Goal: Task Accomplishment & Management: Manage account settings

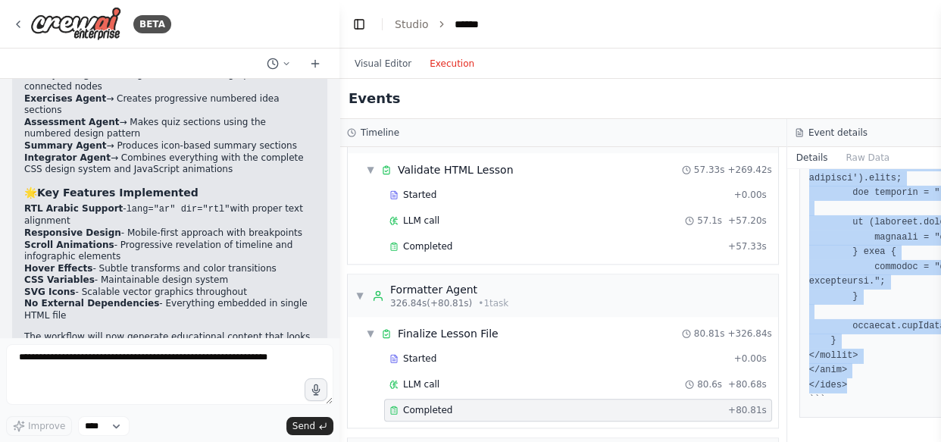
scroll to position [4766, 0]
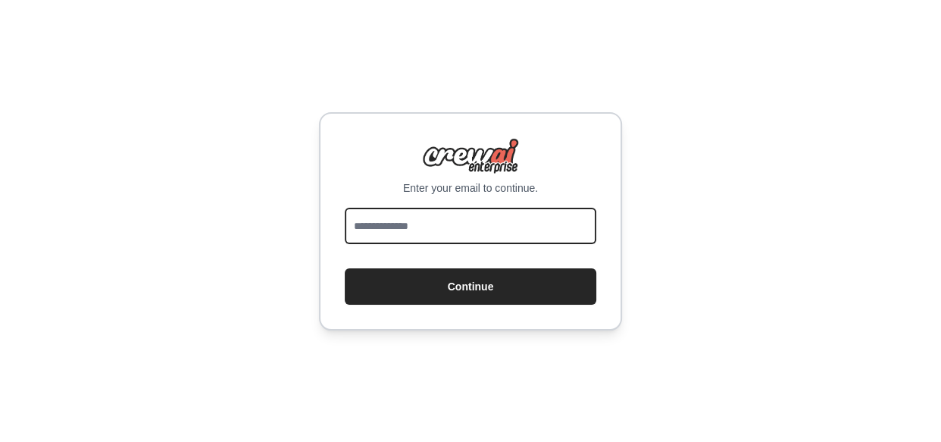
click at [517, 220] on input "email" at bounding box center [471, 226] width 252 height 36
click at [496, 232] on input "email" at bounding box center [471, 226] width 252 height 36
type input "**********"
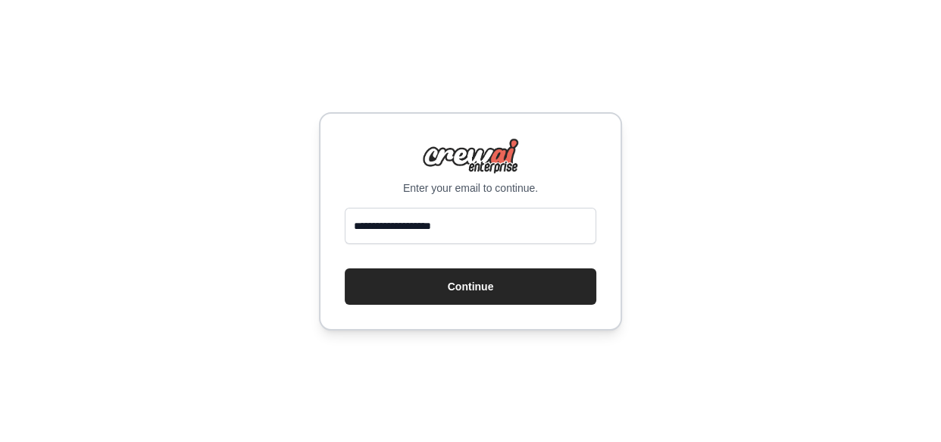
drag, startPoint x: 496, startPoint y: 243, endPoint x: 499, endPoint y: 265, distance: 22.2
click at [499, 265] on form "**********" at bounding box center [471, 256] width 252 height 97
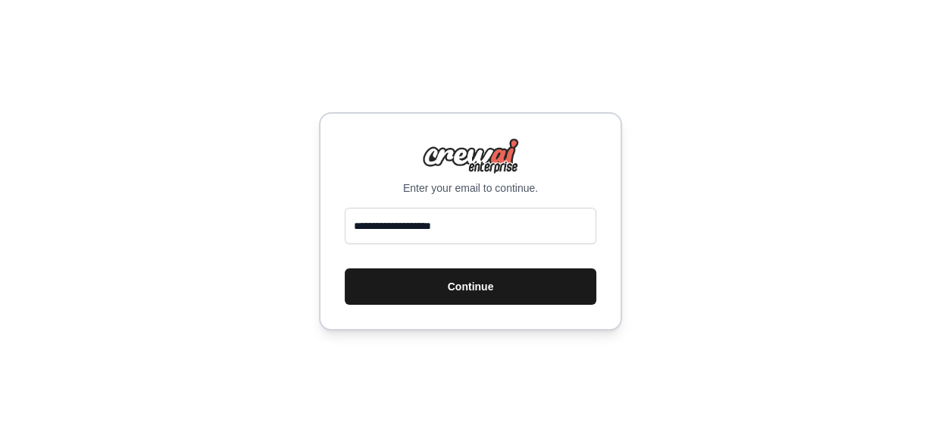
click at [502, 280] on button "Continue" at bounding box center [471, 286] width 252 height 36
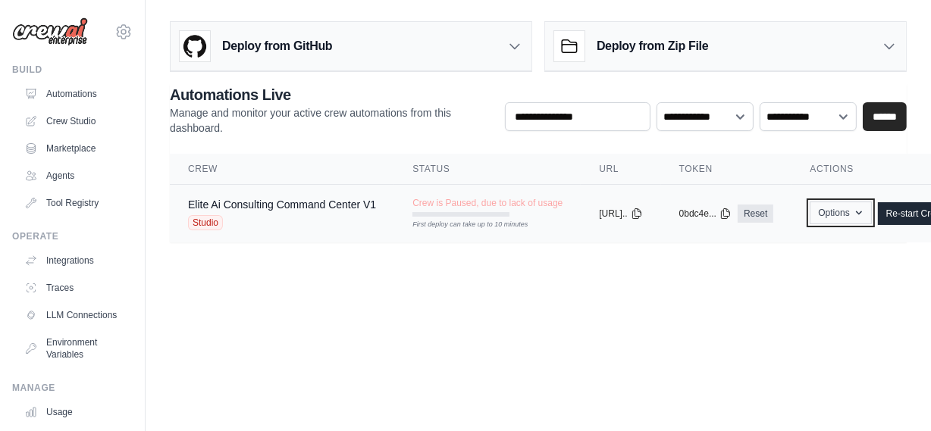
click at [865, 210] on icon "button" at bounding box center [859, 213] width 12 height 12
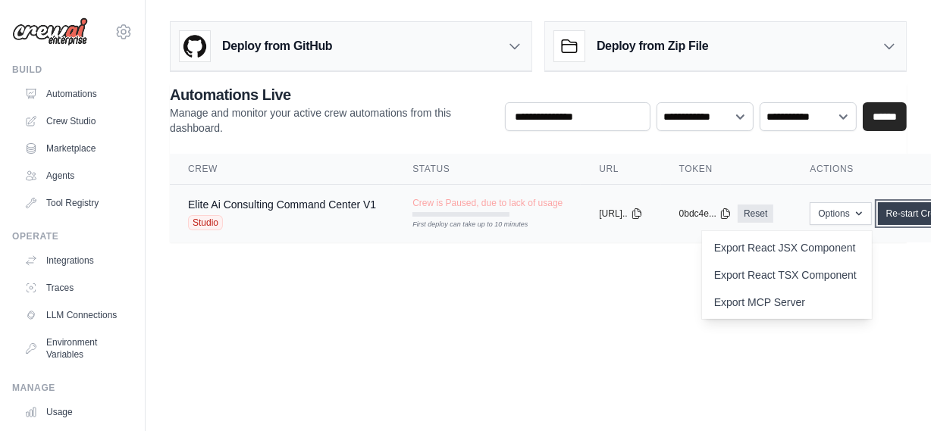
click at [921, 214] on link "Re-start Crew" at bounding box center [914, 213] width 73 height 23
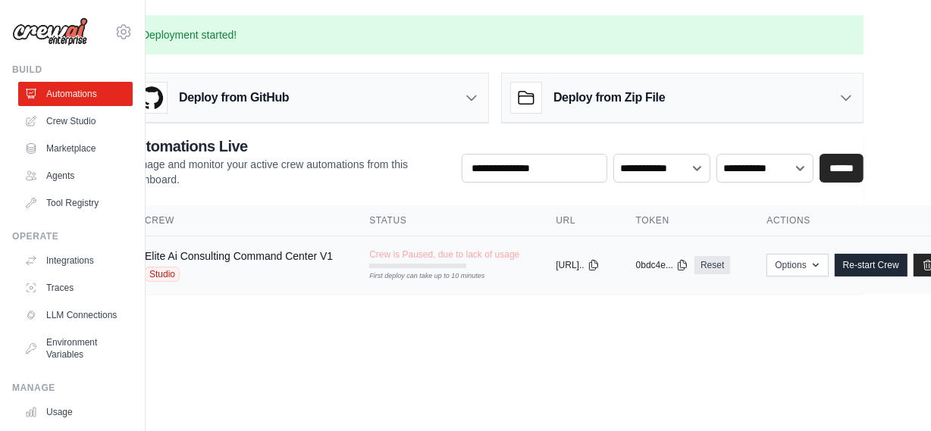
scroll to position [0, 134]
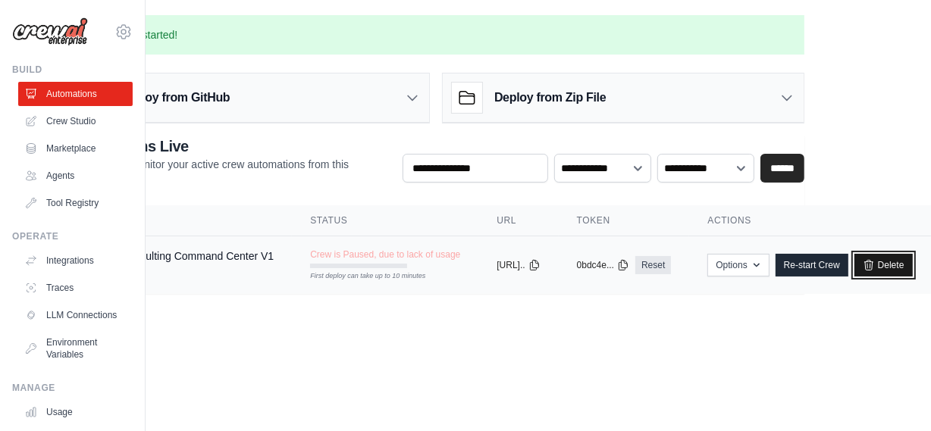
click at [875, 261] on icon at bounding box center [868, 265] width 12 height 12
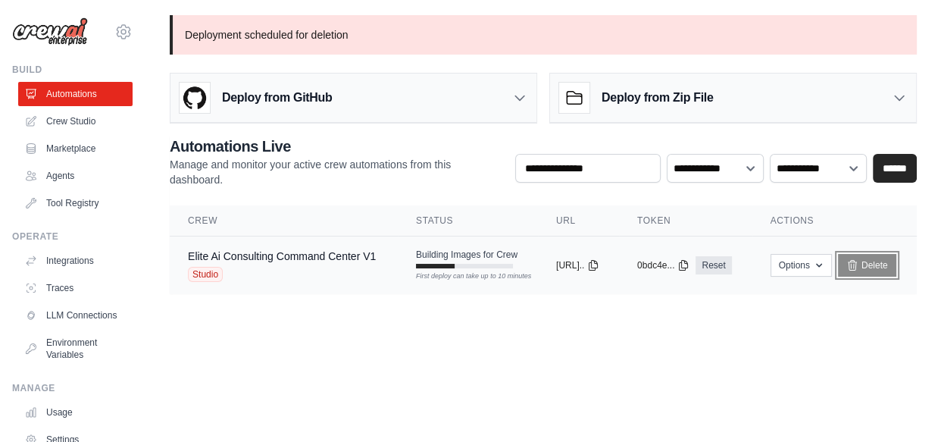
click at [859, 260] on icon at bounding box center [852, 265] width 12 height 12
click at [80, 103] on link "Automations" at bounding box center [77, 94] width 114 height 24
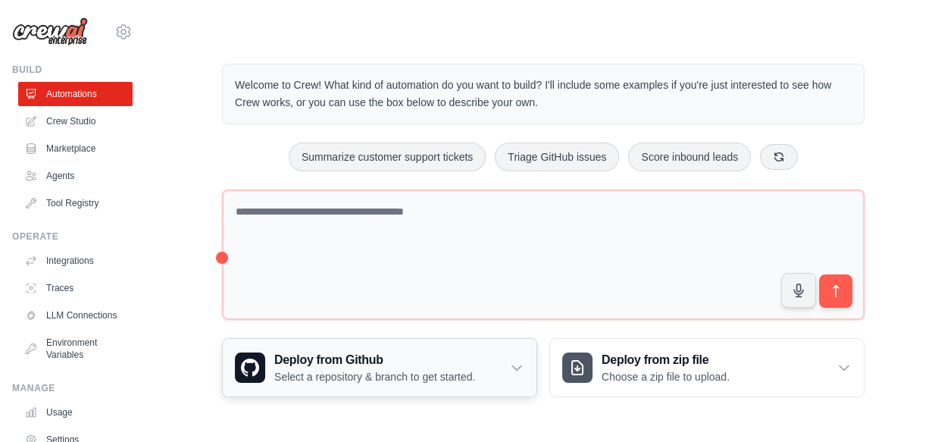
click at [336, 389] on div "Deploy from Github Select a repository & branch to get started." at bounding box center [380, 368] width 314 height 58
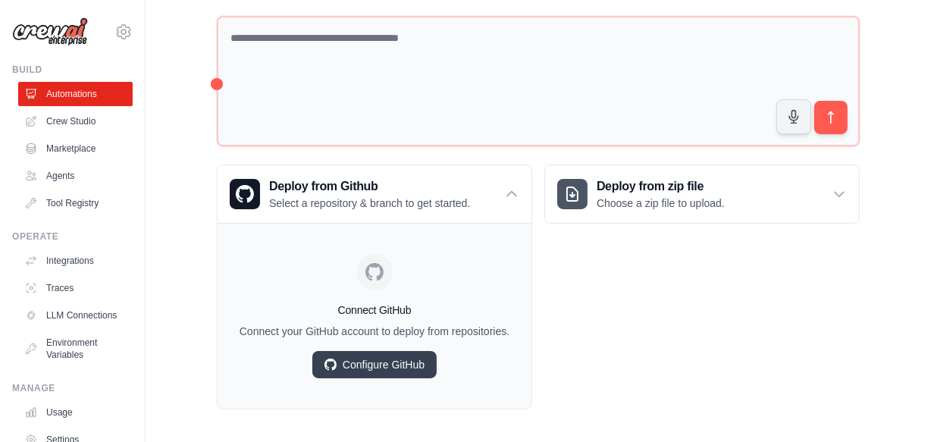
scroll to position [180, 0]
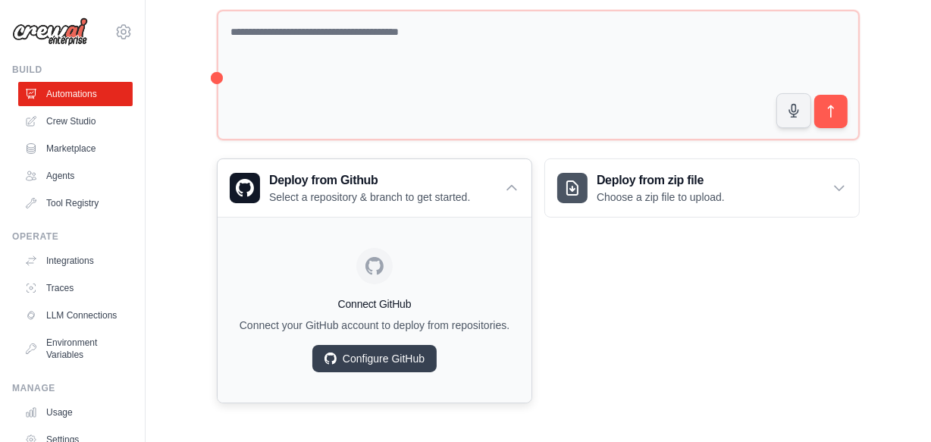
click at [450, 227] on div "Connect GitHub Connect your GitHub account to deploy from repositories. Configu…" at bounding box center [374, 310] width 314 height 186
click at [452, 196] on p "Select a repository & branch to get started." at bounding box center [369, 196] width 201 height 15
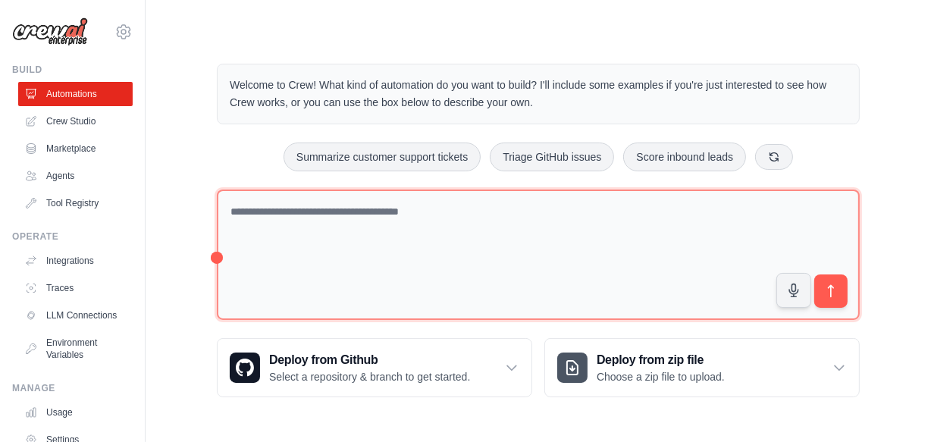
scroll to position [0, 0]
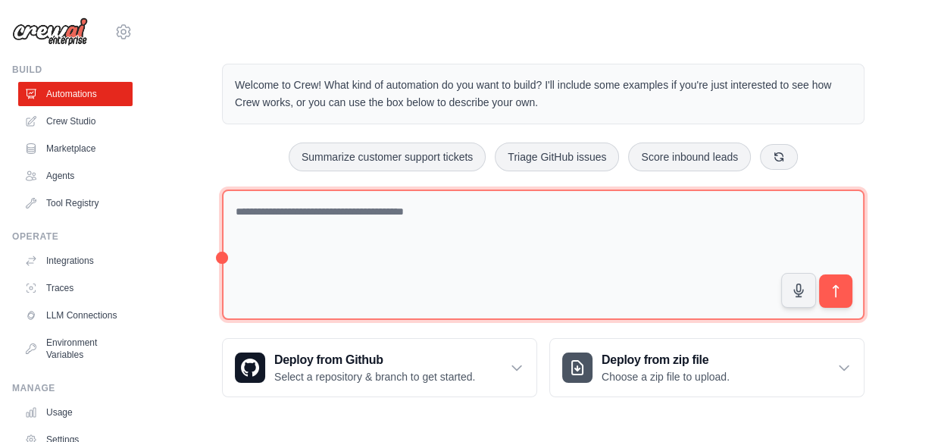
click at [453, 247] on textarea at bounding box center [543, 254] width 643 height 131
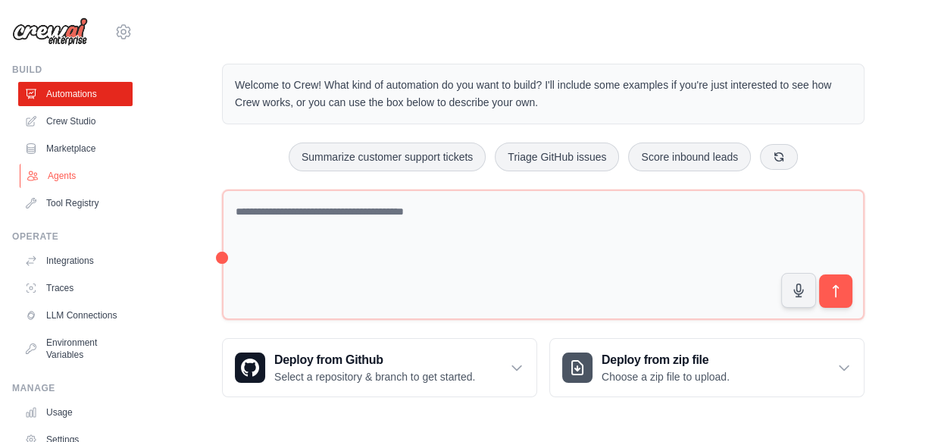
click at [82, 174] on link "Agents" at bounding box center [77, 176] width 114 height 24
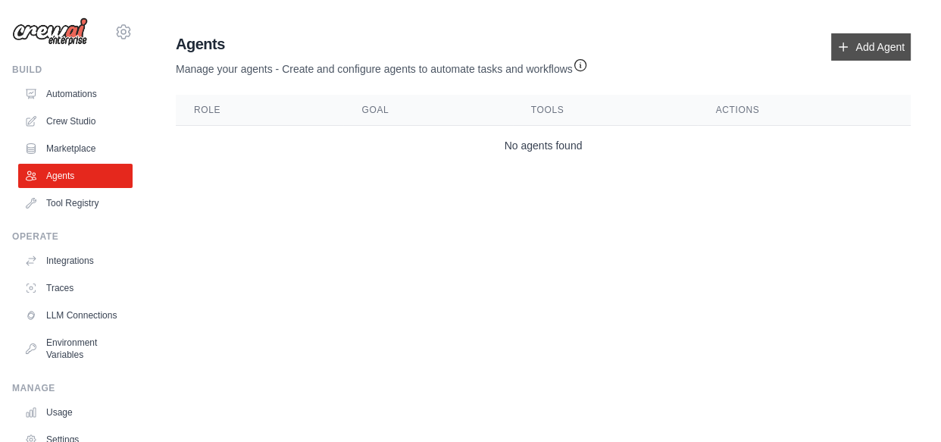
click at [836, 52] on link "Add Agent" at bounding box center [871, 46] width 80 height 27
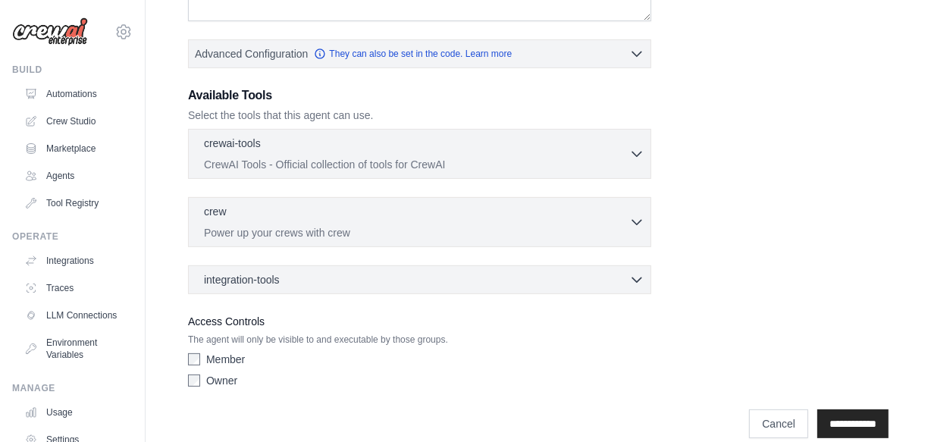
scroll to position [353, 0]
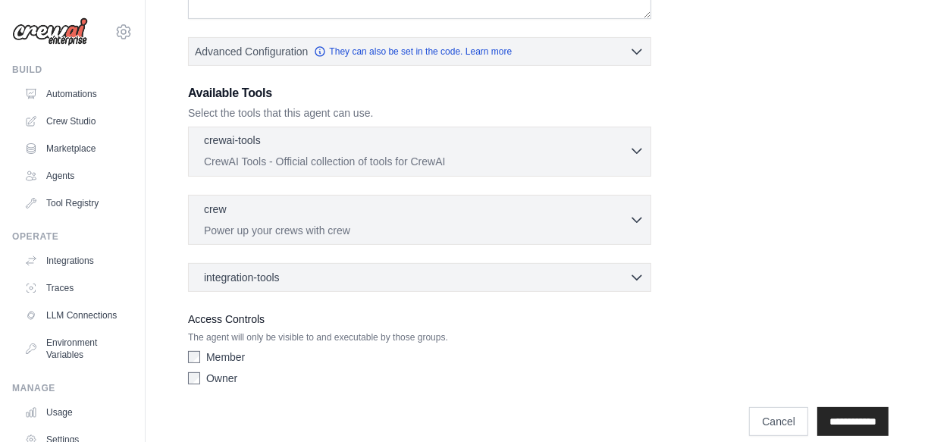
click at [622, 154] on p "CrewAI Tools - Official collection of tools for CrewAI" at bounding box center [416, 161] width 425 height 15
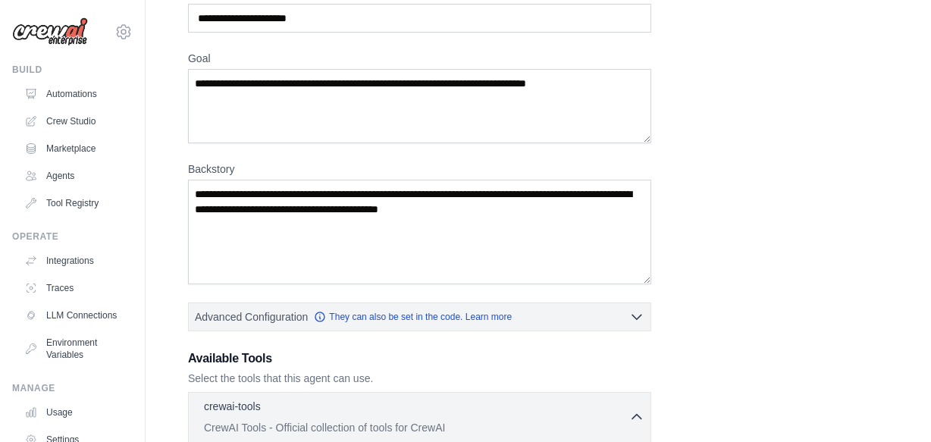
scroll to position [111, 0]
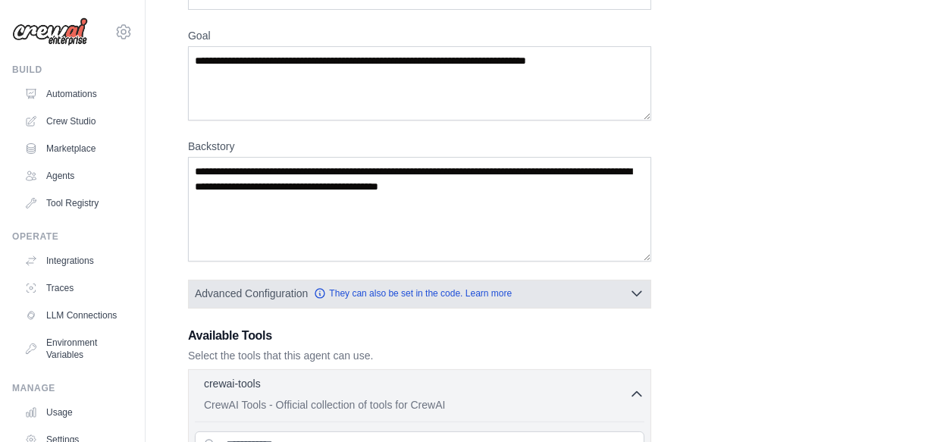
click at [629, 286] on icon "button" at bounding box center [636, 293] width 15 height 15
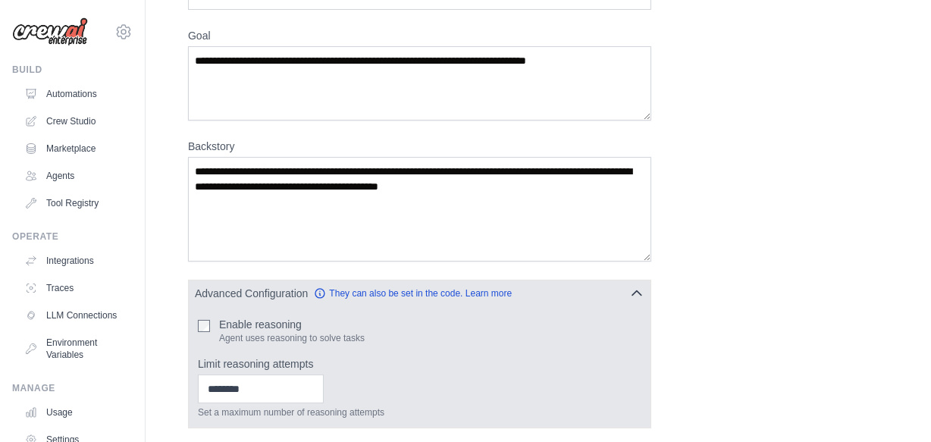
click at [642, 297] on icon "button" at bounding box center [636, 293] width 15 height 15
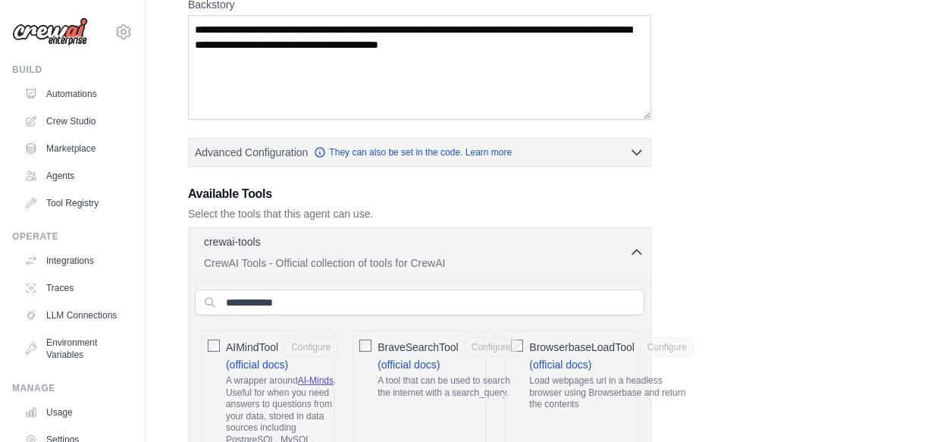
scroll to position [283, 0]
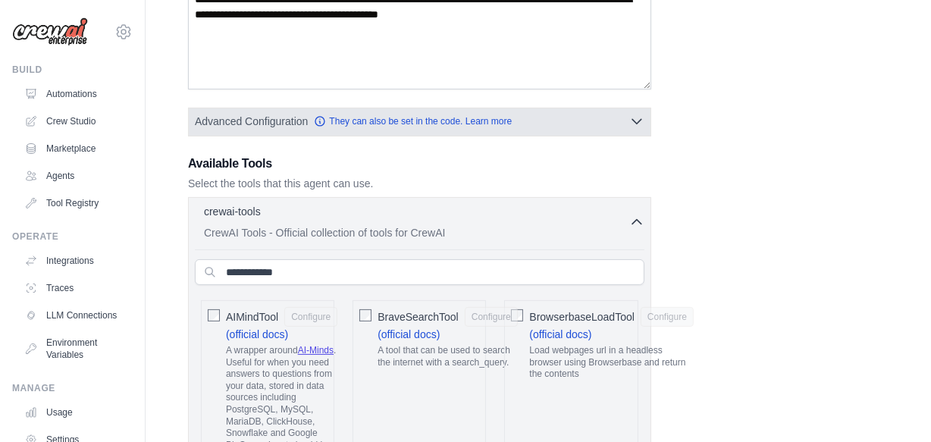
click at [622, 120] on button "Advanced Configuration They can also be set in the code. Learn more" at bounding box center [420, 121] width 462 height 27
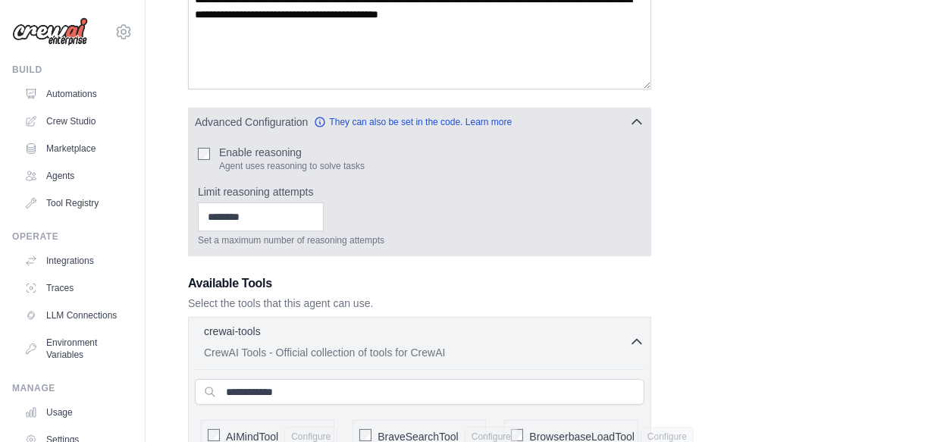
click at [280, 146] on label "Enable reasoning" at bounding box center [291, 152] width 145 height 15
click at [634, 118] on icon "button" at bounding box center [636, 121] width 15 height 15
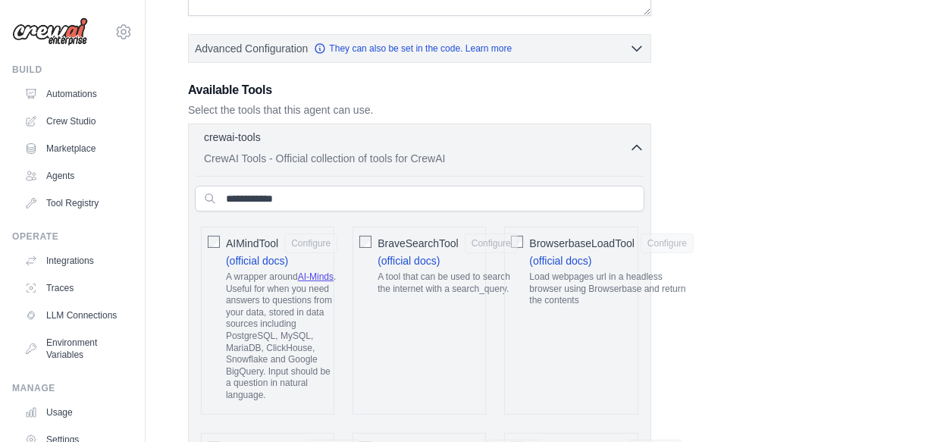
click at [634, 159] on button "crewai-tools 0 selected CrewAI Tools - Official collection of tools for CrewAI" at bounding box center [419, 148] width 449 height 36
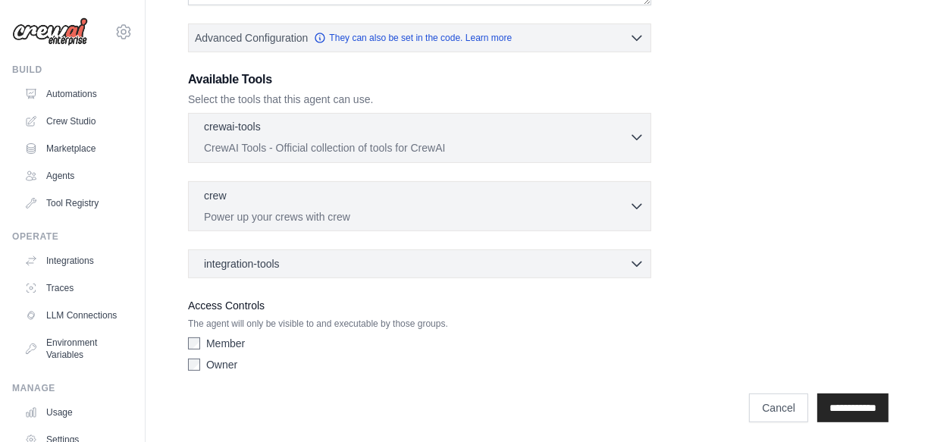
scroll to position [370, 0]
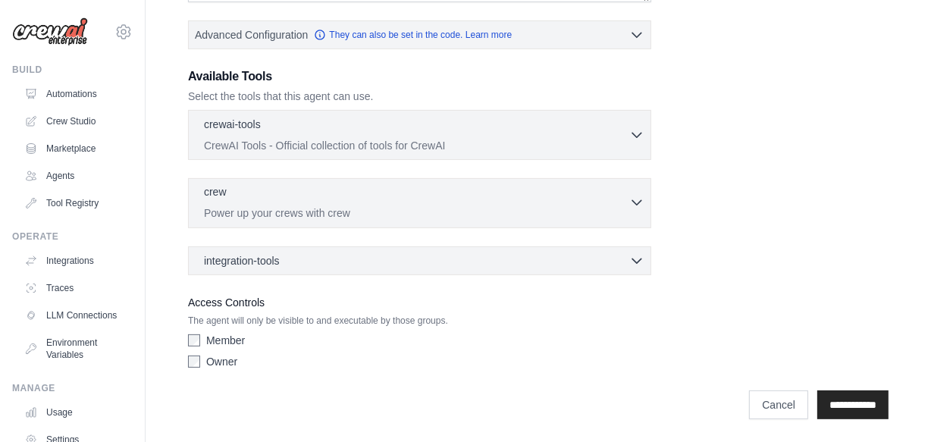
click at [612, 199] on div "crew 0 selected" at bounding box center [416, 193] width 425 height 18
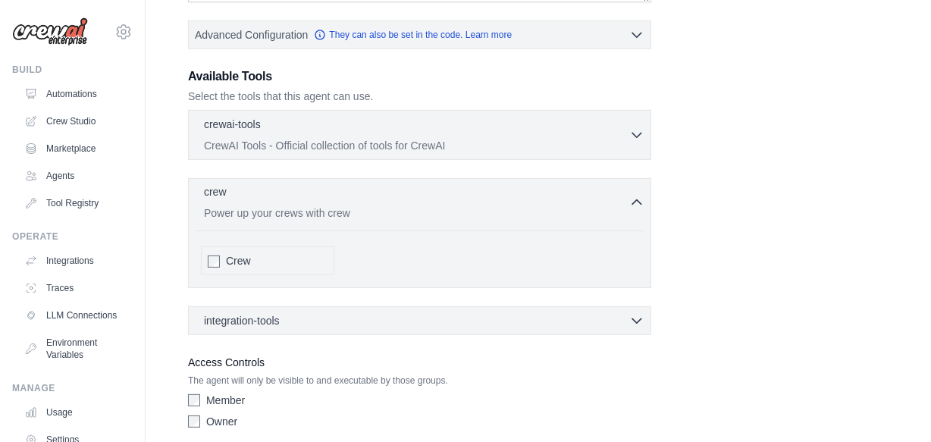
click at [350, 214] on p "Power up your crews with crew" at bounding box center [416, 212] width 425 height 15
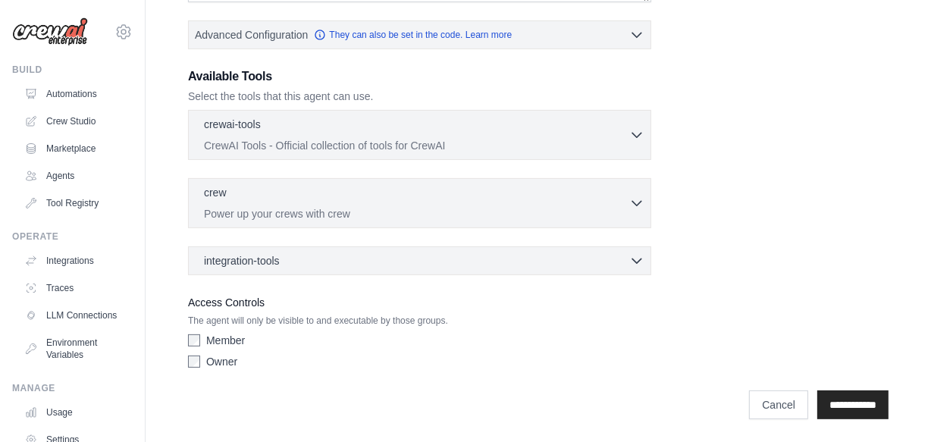
click at [377, 271] on div "integration-tools 0 selected Box Save files to Box Gmail" at bounding box center [419, 260] width 463 height 29
click at [432, 261] on div "integration-tools 0 selected" at bounding box center [424, 259] width 440 height 15
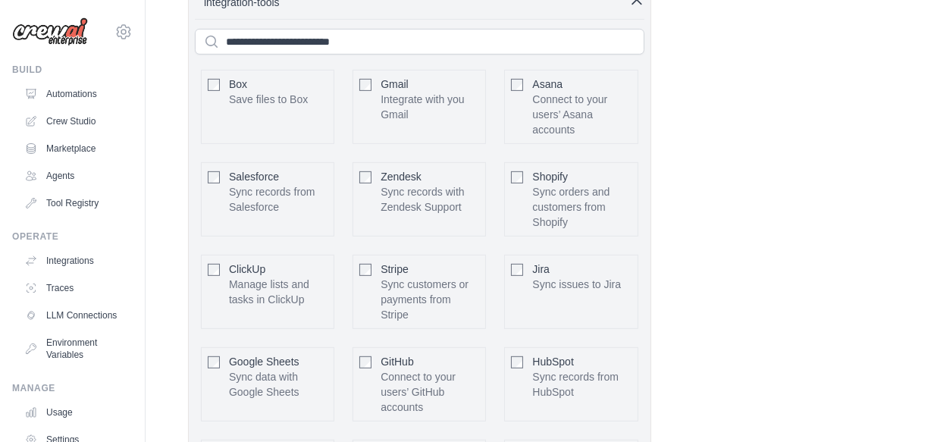
scroll to position [559, 0]
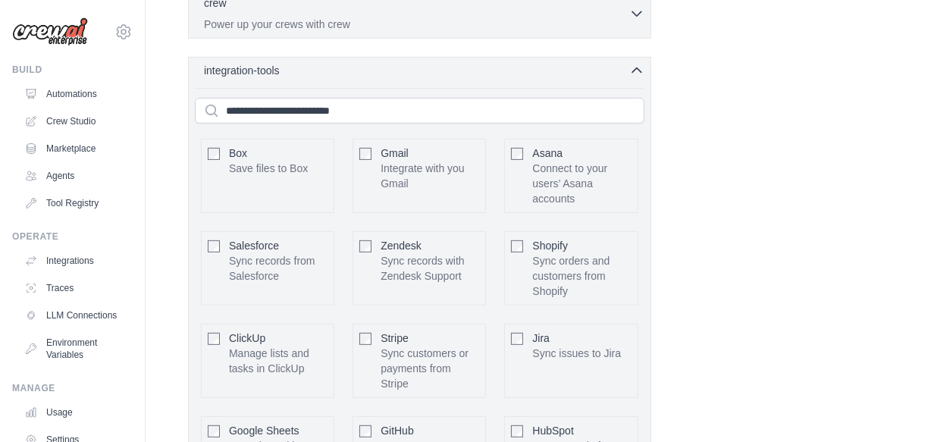
click at [562, 63] on div "integration-tools 0 selected" at bounding box center [424, 70] width 440 height 15
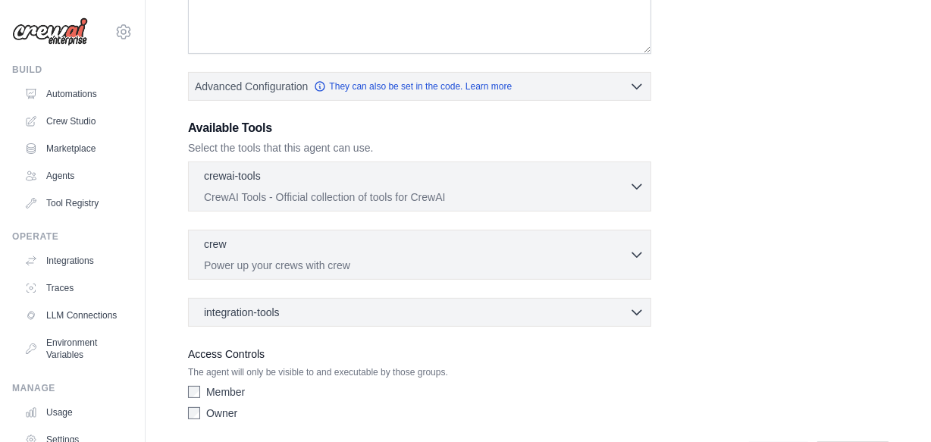
scroll to position [311, 0]
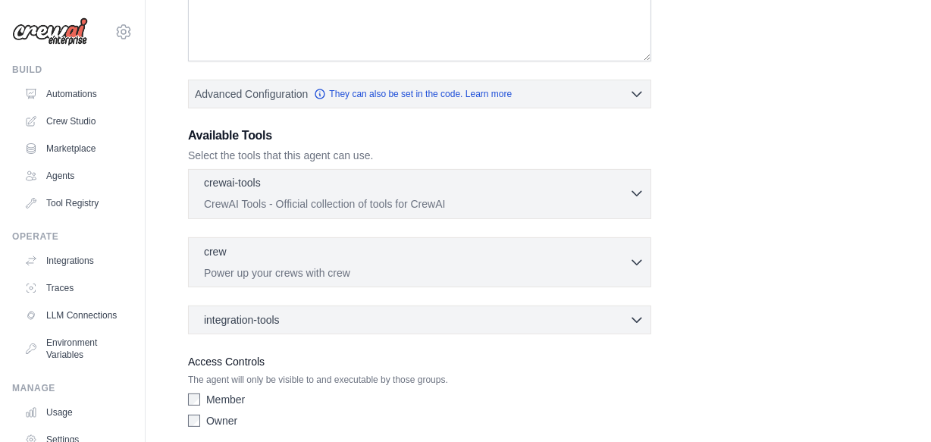
click at [614, 180] on div "crewai-tools 0 selected" at bounding box center [416, 184] width 425 height 18
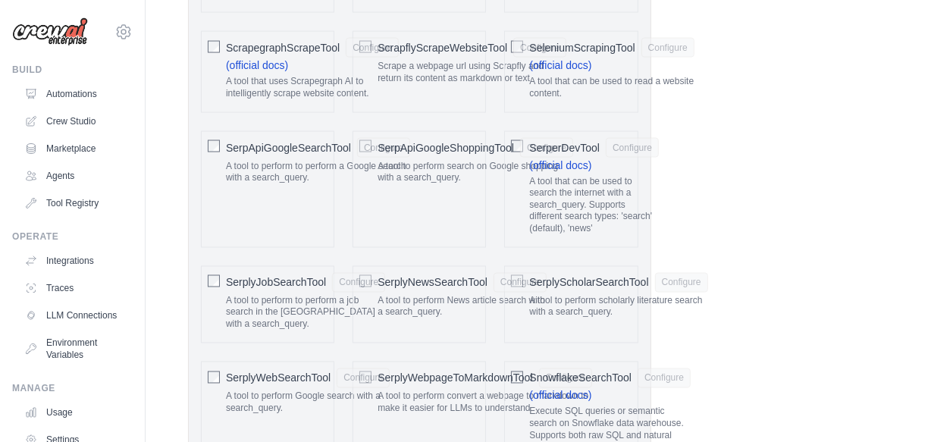
scroll to position [2311, 0]
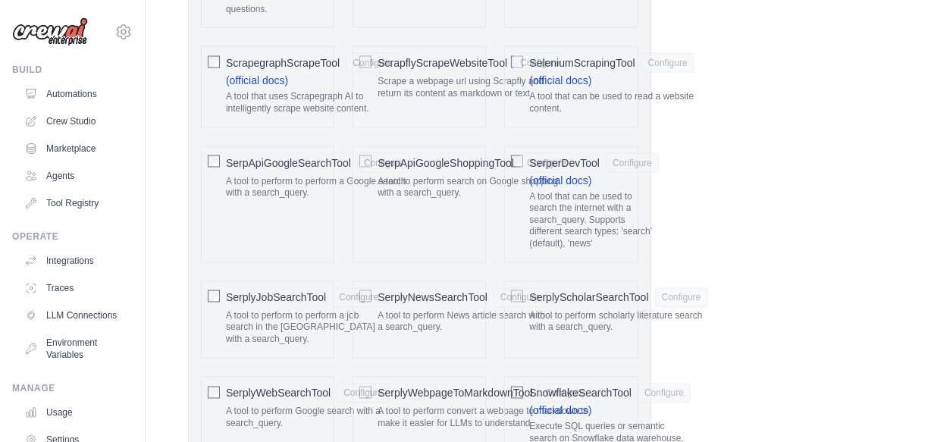
click at [293, 155] on span "SerpApiGoogleSearchTool" at bounding box center [288, 162] width 125 height 15
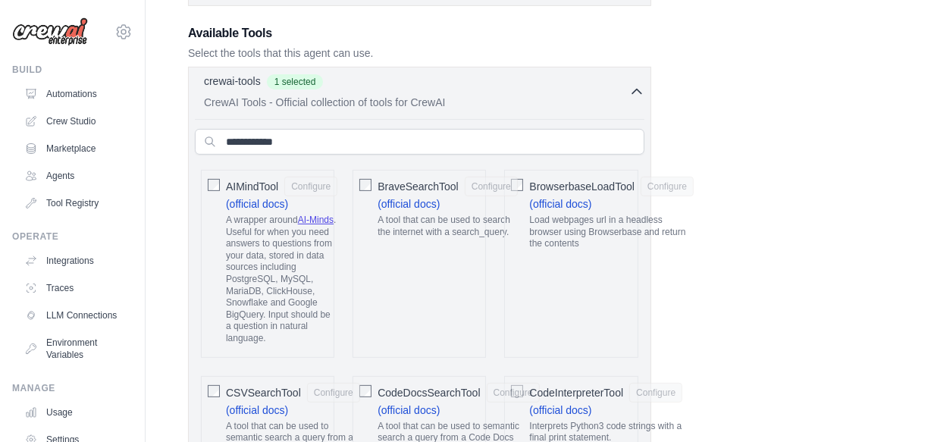
scroll to position [394, 0]
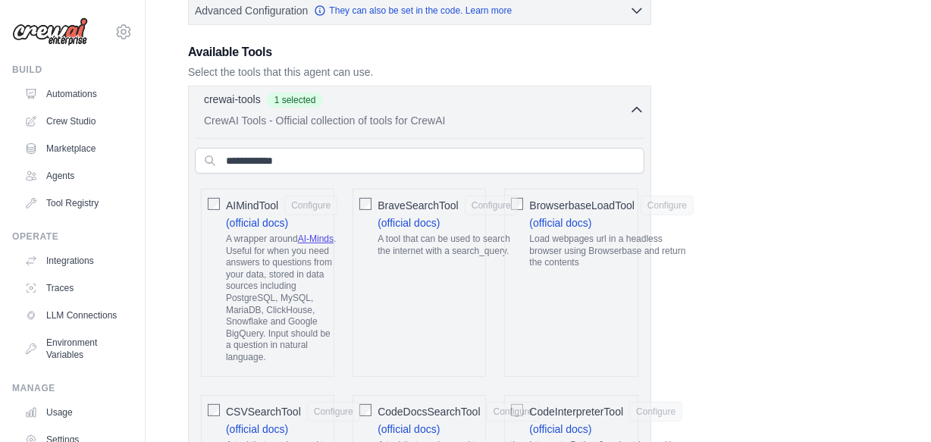
click at [491, 100] on div "crewai-tools 1 selected" at bounding box center [416, 101] width 425 height 18
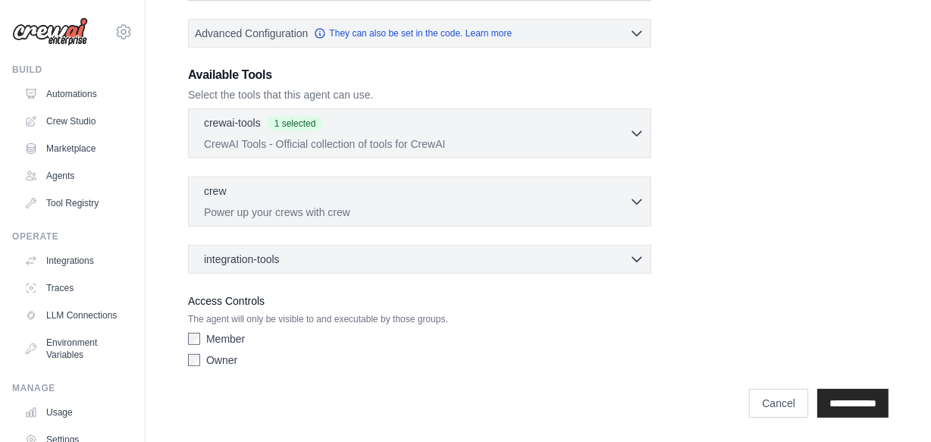
scroll to position [370, 0]
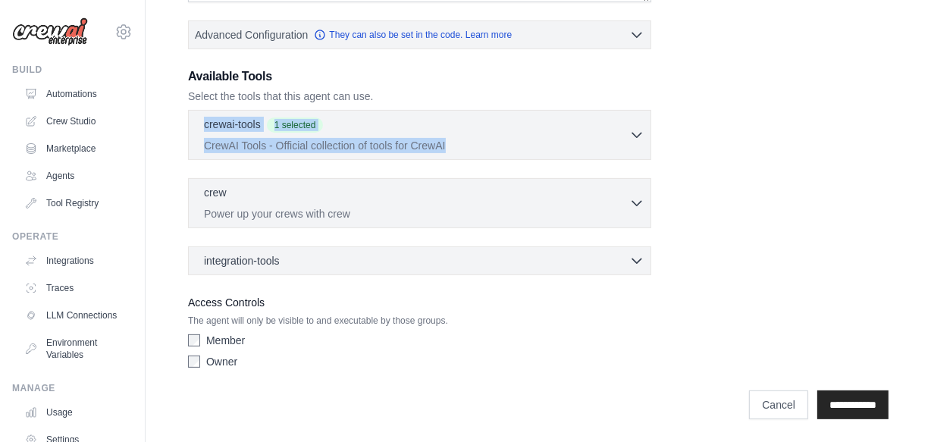
drag, startPoint x: 491, startPoint y: 100, endPoint x: 604, endPoint y: 162, distance: 128.9
click at [604, 162] on div "Available Tools Select the tools that this agent can use. crewai-tools 1 select…" at bounding box center [419, 171] width 463 height 208
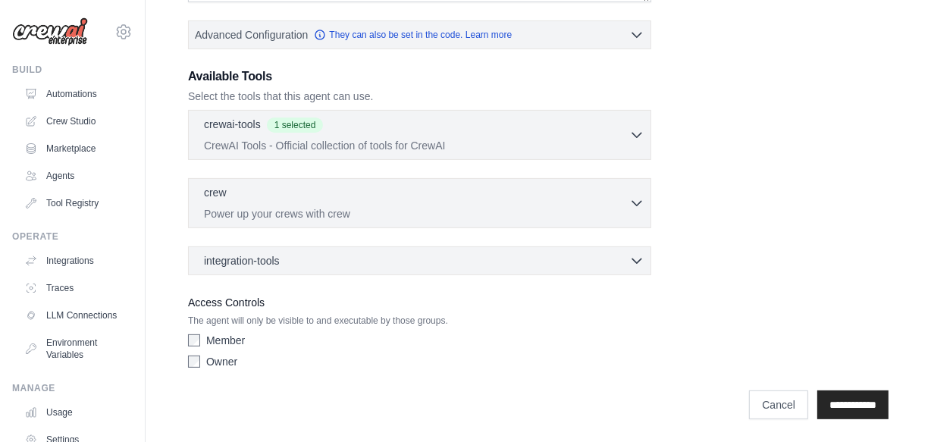
click at [690, 172] on div "Role Goal [GEOGRAPHIC_DATA] Advanced Configuration They can also be set in the …" at bounding box center [538, 39] width 700 height 671
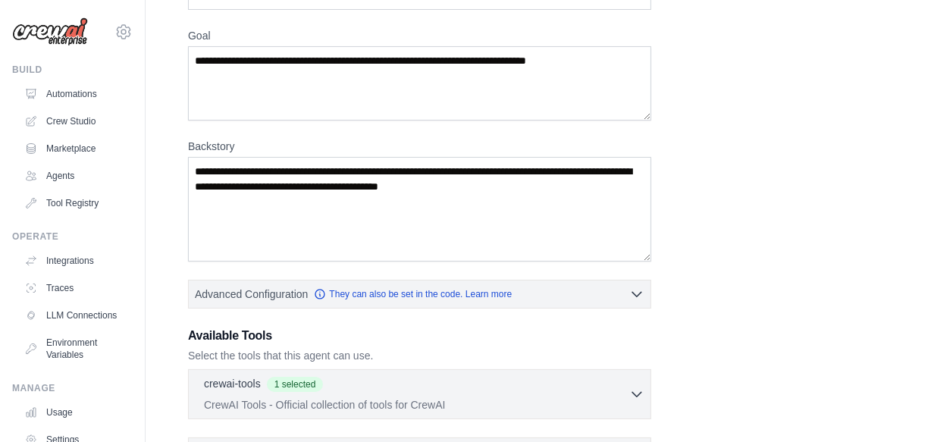
scroll to position [133, 0]
